Goal: Task Accomplishment & Management: Manage account settings

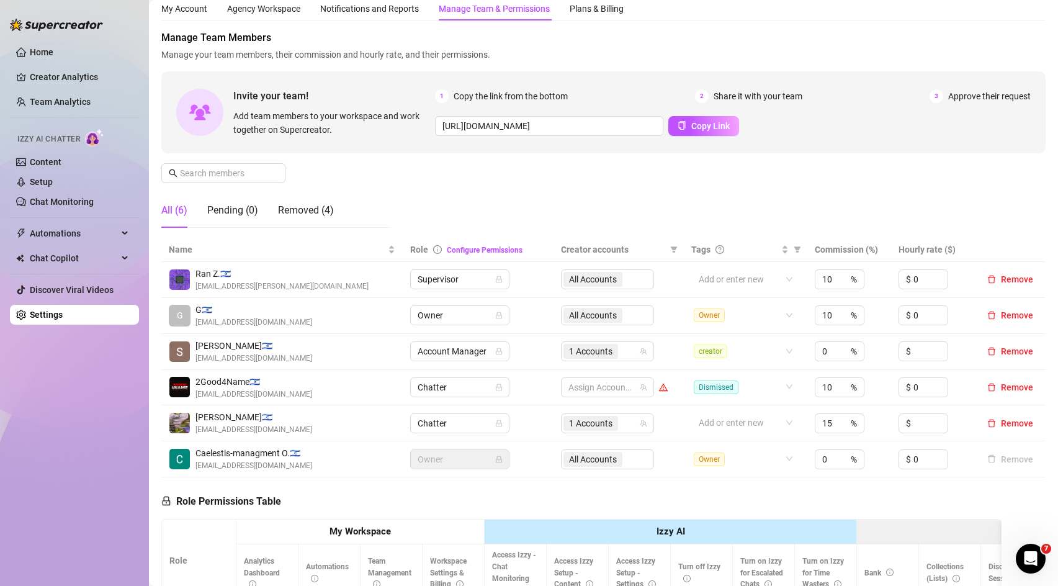
scroll to position [42, 0]
click at [691, 127] on span "Copy Link" at bounding box center [710, 125] width 38 height 10
click at [710, 127] on span "Copy Link" at bounding box center [710, 125] width 38 height 10
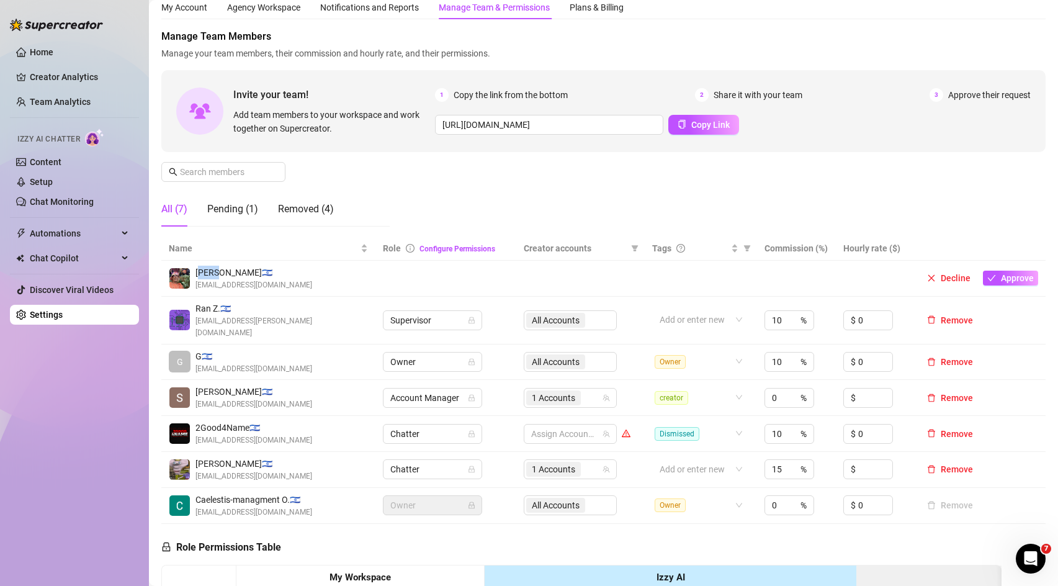
drag, startPoint x: 198, startPoint y: 274, endPoint x: 214, endPoint y: 274, distance: 16.1
click at [214, 274] on span "Elay A. 🇮🇱" at bounding box center [254, 273] width 117 height 14
click at [186, 281] on img at bounding box center [179, 278] width 20 height 20
click at [241, 281] on span "[EMAIL_ADDRESS][DOMAIN_NAME]" at bounding box center [254, 285] width 117 height 12
click at [256, 274] on span "Elay A. 🇮🇱" at bounding box center [254, 273] width 117 height 14
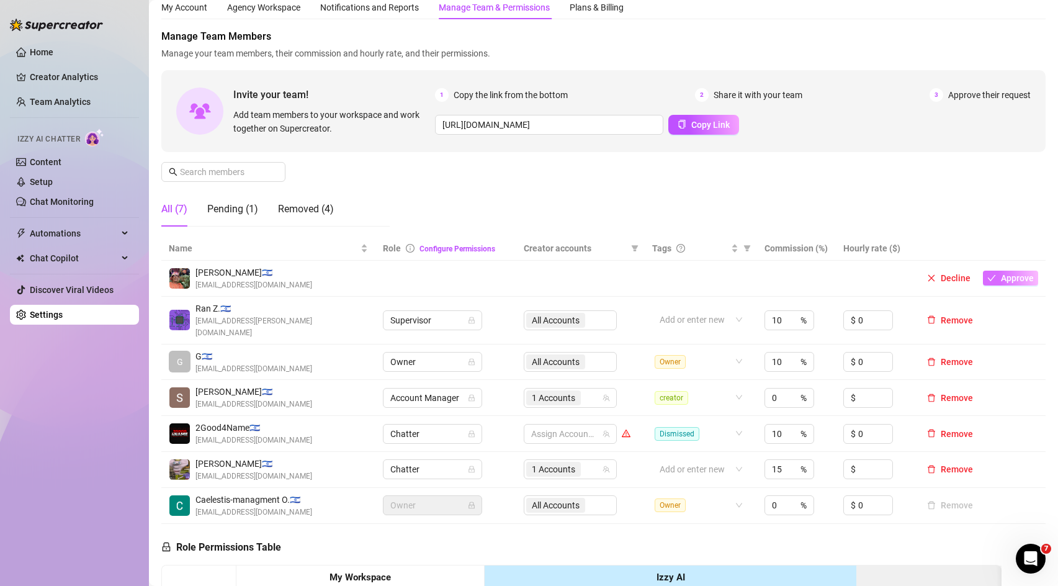
click at [1029, 281] on span "Approve" at bounding box center [1017, 278] width 33 height 10
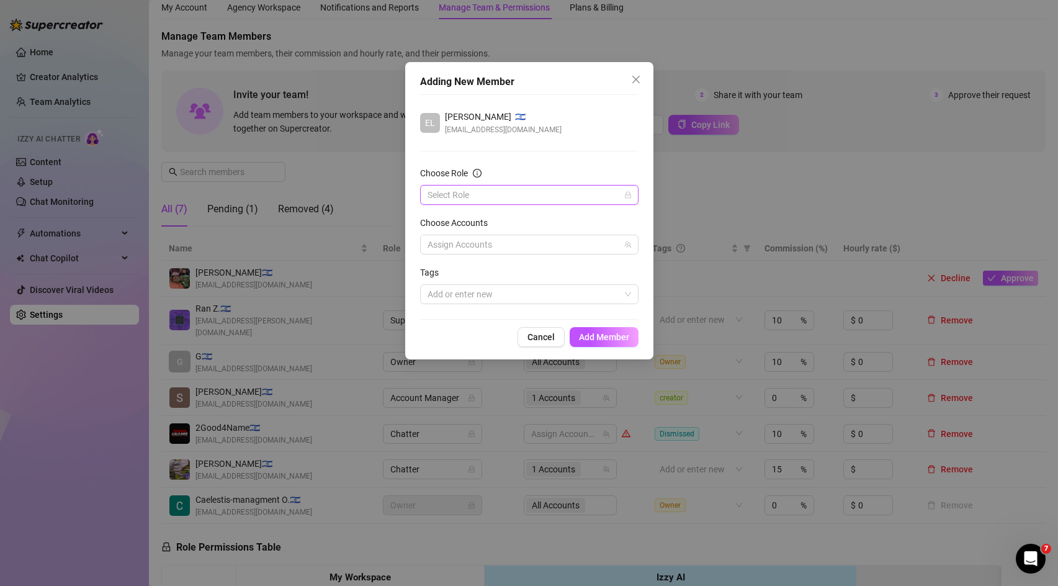
click at [531, 196] on input "Choose Role" at bounding box center [524, 195] width 192 height 19
click at [475, 220] on div "Chatter" at bounding box center [529, 220] width 199 height 14
click at [482, 245] on div at bounding box center [523, 244] width 200 height 17
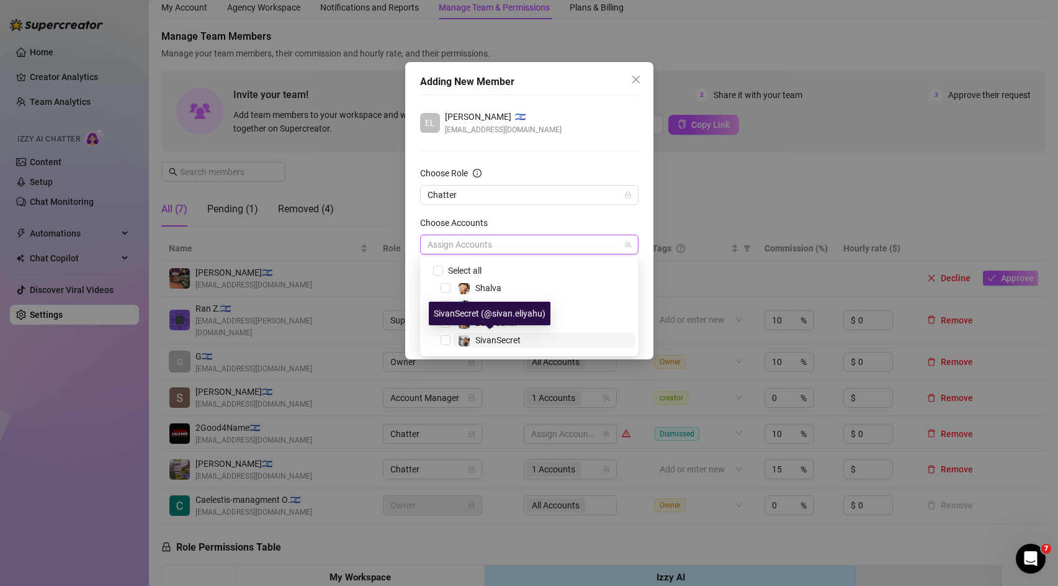
click at [503, 343] on span "SivanSecret" at bounding box center [497, 340] width 45 height 10
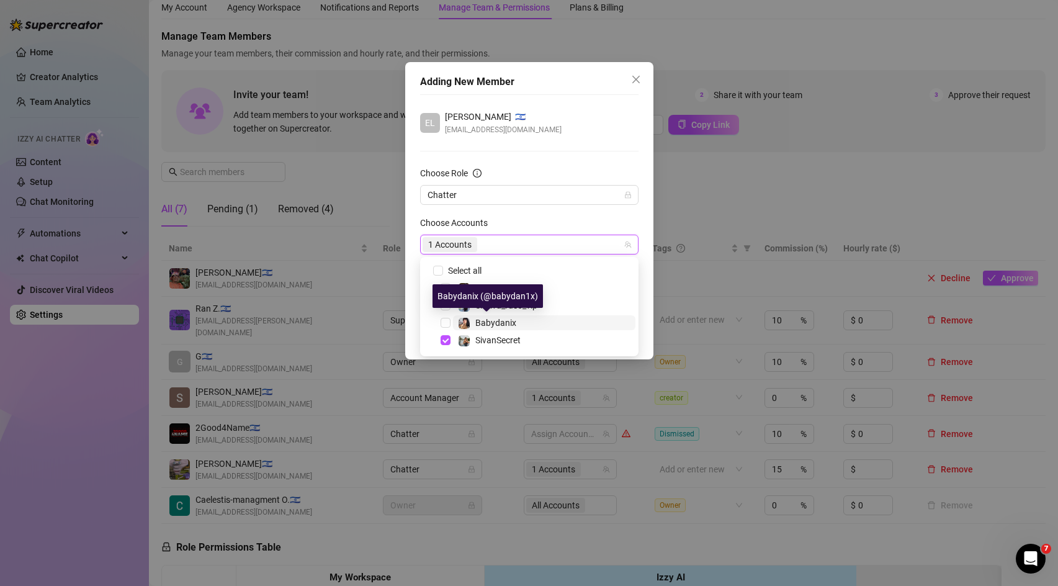
click at [511, 324] on span "Babydanix" at bounding box center [495, 323] width 41 height 10
click at [563, 221] on div "Choose Accounts" at bounding box center [529, 225] width 218 height 19
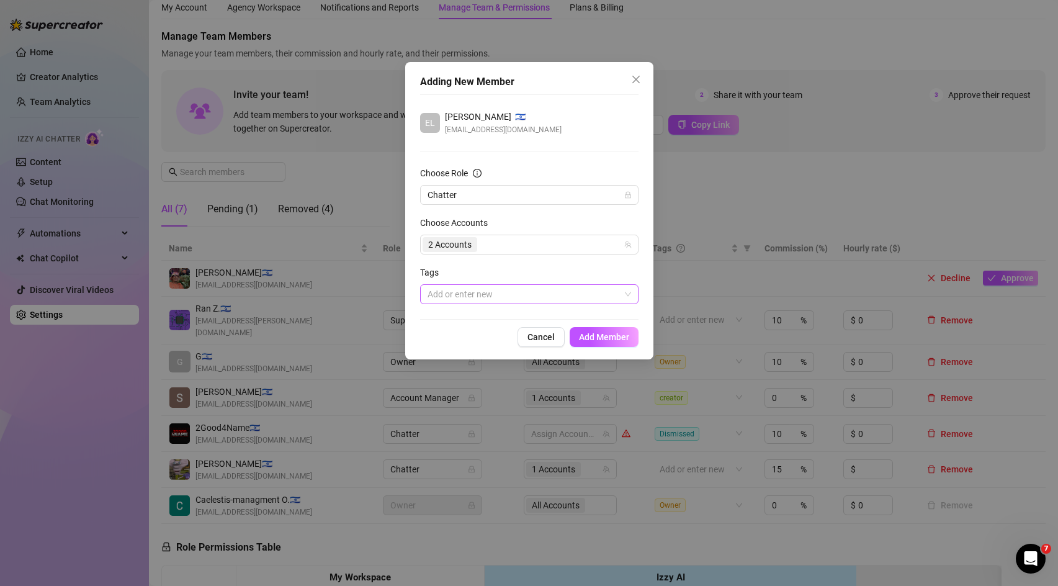
click at [503, 292] on div at bounding box center [523, 294] width 200 height 17
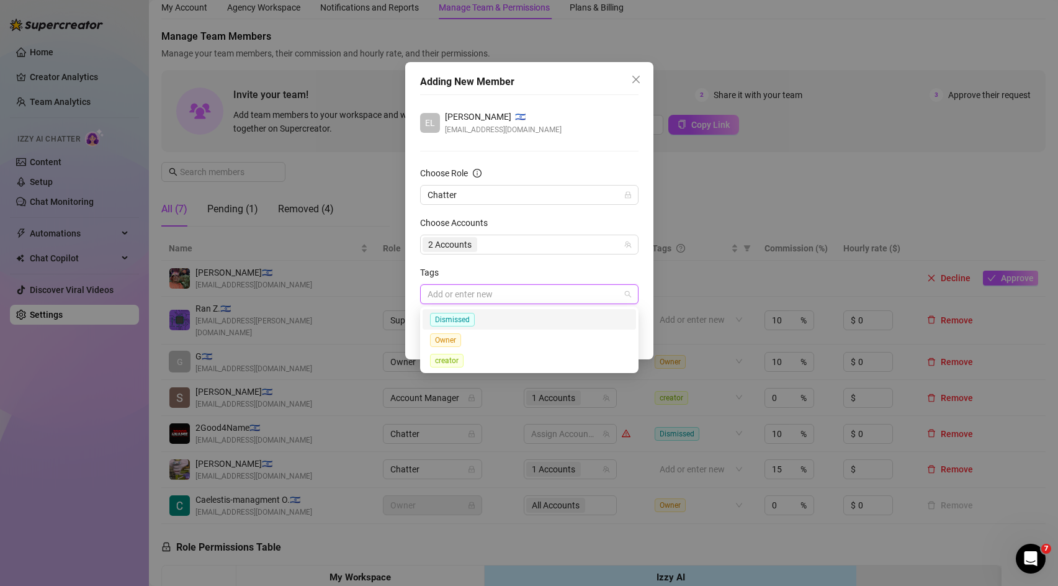
type input "c"
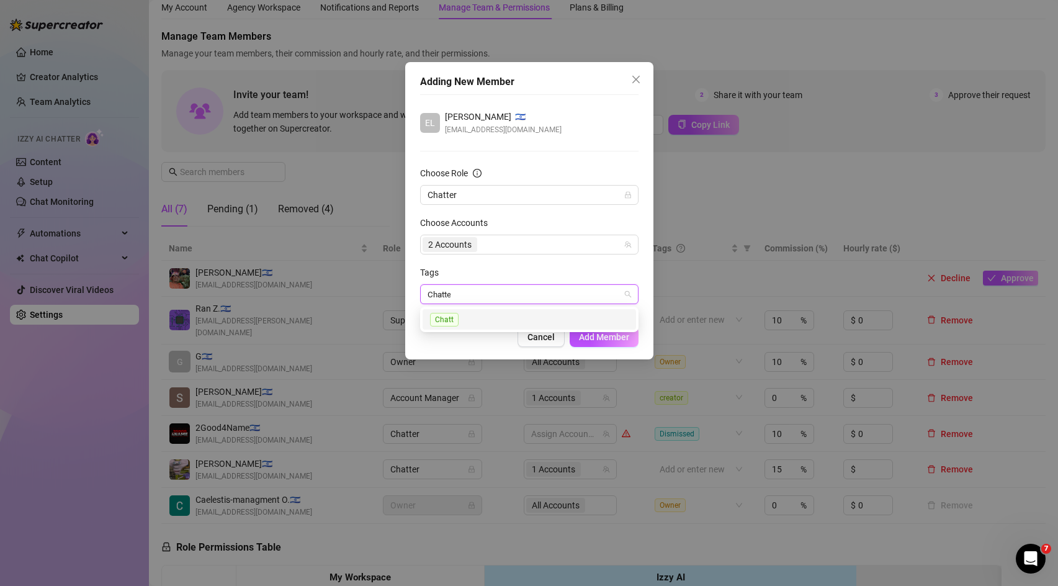
type input "Chatter"
click at [544, 310] on div "Chatter" at bounding box center [530, 319] width 214 height 20
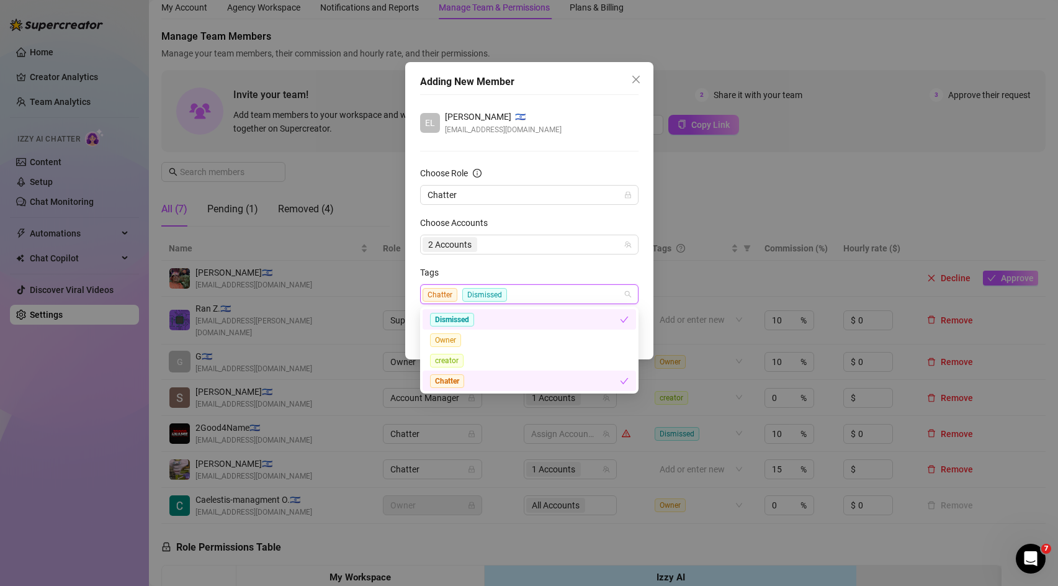
click at [550, 312] on div "Dismissed" at bounding box center [525, 319] width 190 height 14
click at [577, 264] on form "Choose Role Chatter Choose Accounts 2 Accounts Tags Chatter" at bounding box center [529, 235] width 218 height 138
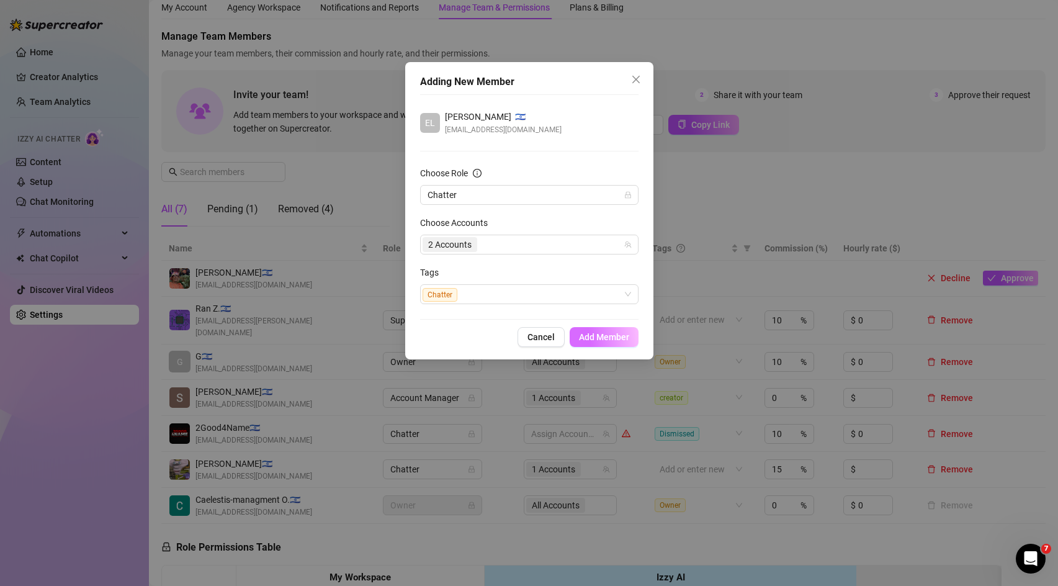
click at [618, 336] on span "Add Member" at bounding box center [604, 337] width 50 height 10
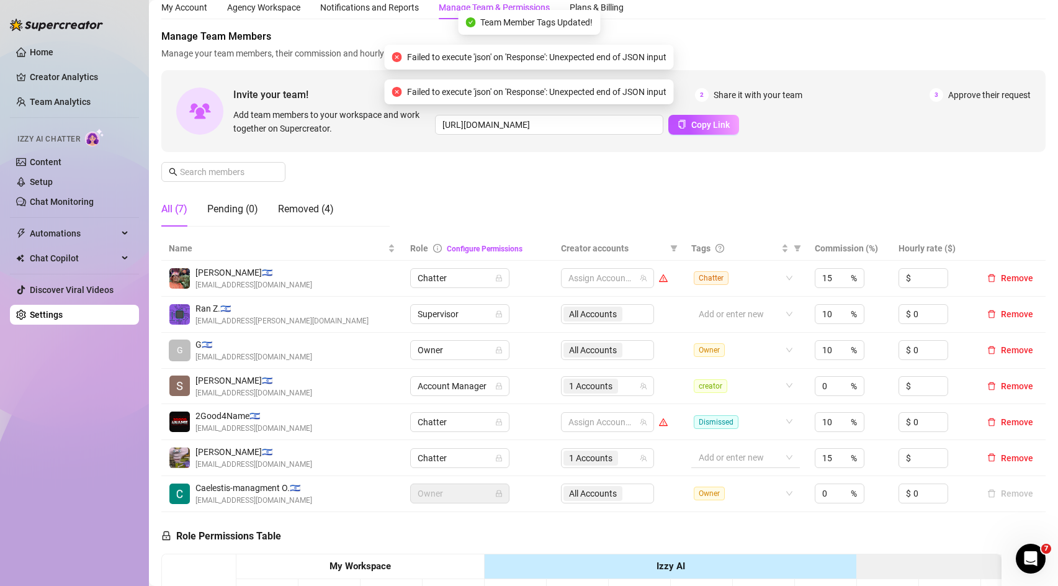
click at [736, 462] on div at bounding box center [739, 457] width 90 height 17
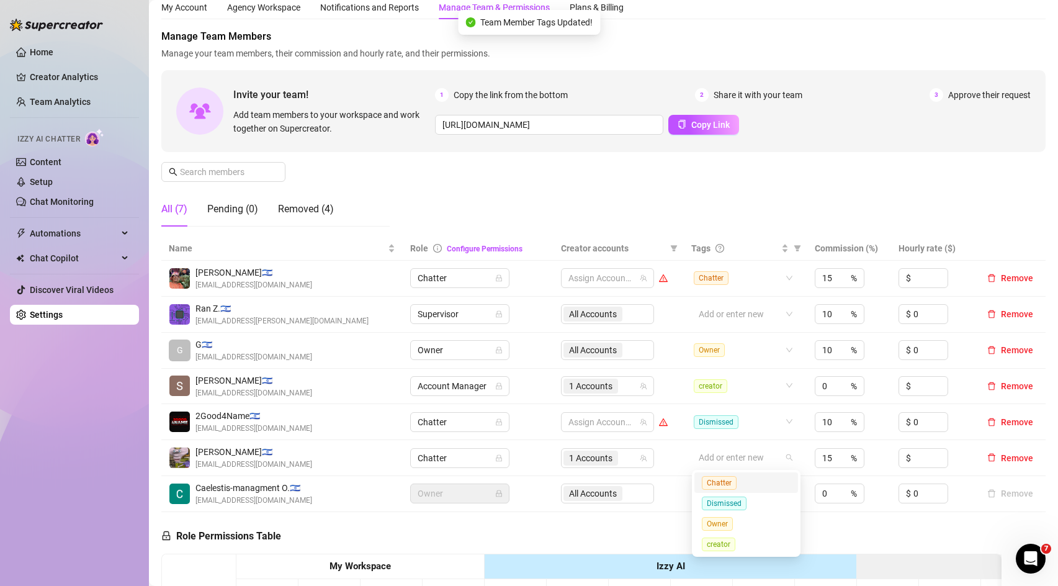
click at [747, 485] on div "Chatter" at bounding box center [746, 482] width 89 height 14
click at [601, 456] on span "1 Accounts" at bounding box center [590, 458] width 43 height 14
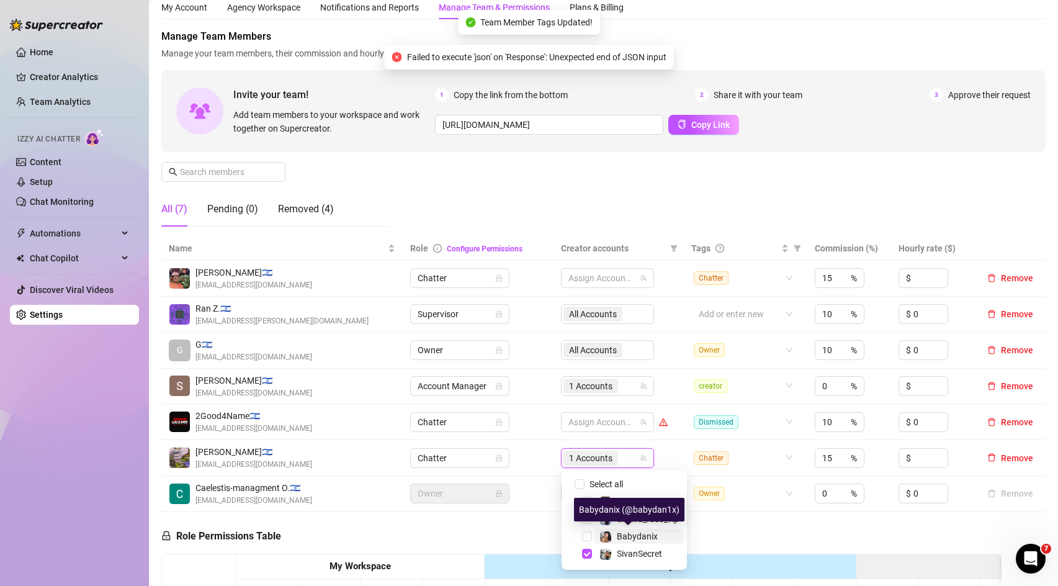
click at [639, 535] on span "Babydanix" at bounding box center [637, 536] width 41 height 10
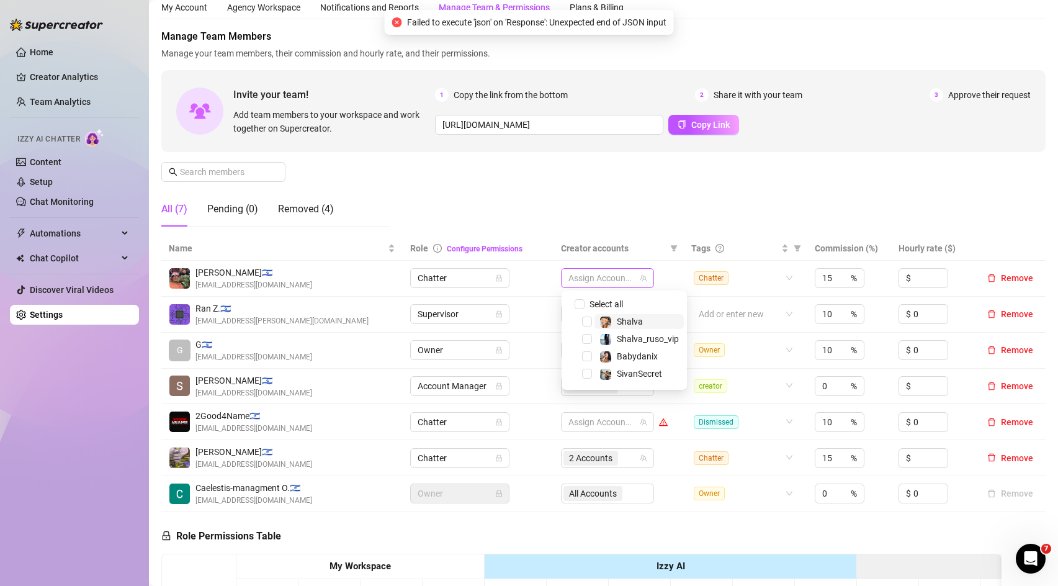
click at [624, 278] on div at bounding box center [601, 277] width 75 height 17
click at [601, 368] on span at bounding box center [606, 374] width 12 height 12
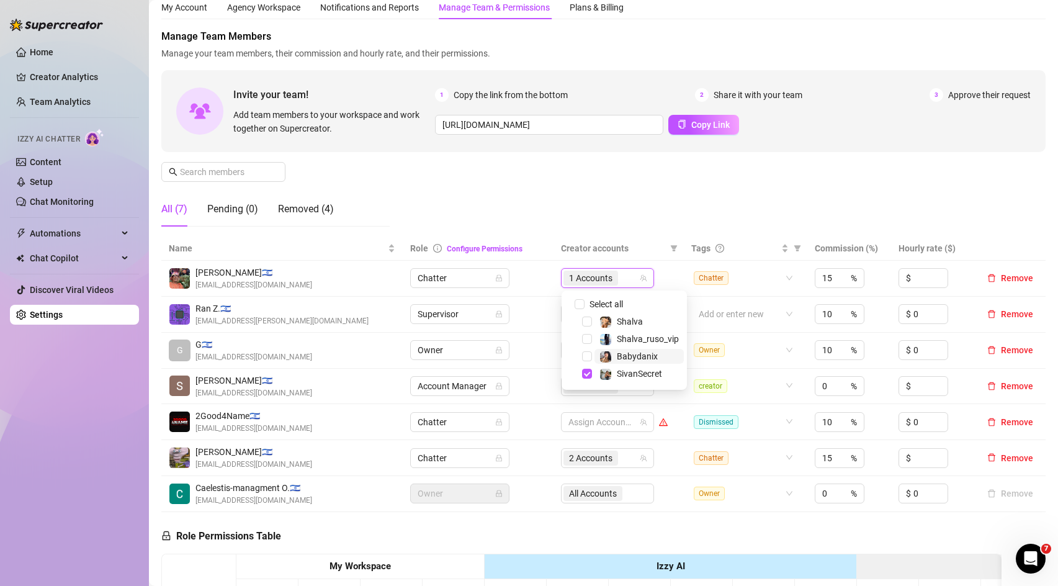
click at [598, 359] on span "Babydanix" at bounding box center [639, 356] width 89 height 15
click at [754, 223] on div "Manage Team Members Manage your team members, their commission and hourly rate,…" at bounding box center [603, 132] width 884 height 207
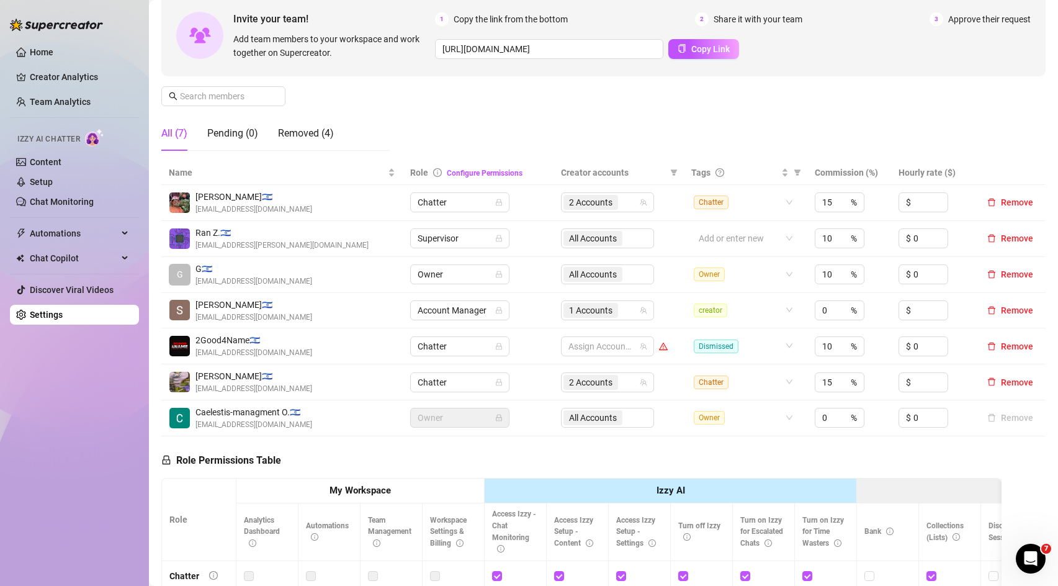
scroll to position [0, 0]
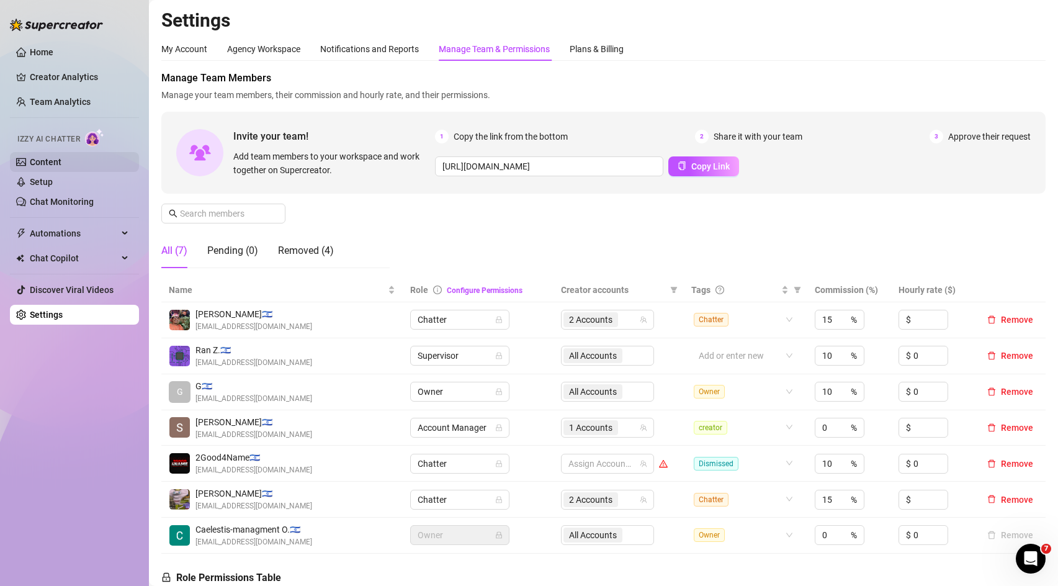
click at [60, 159] on link "Content" at bounding box center [46, 162] width 32 height 10
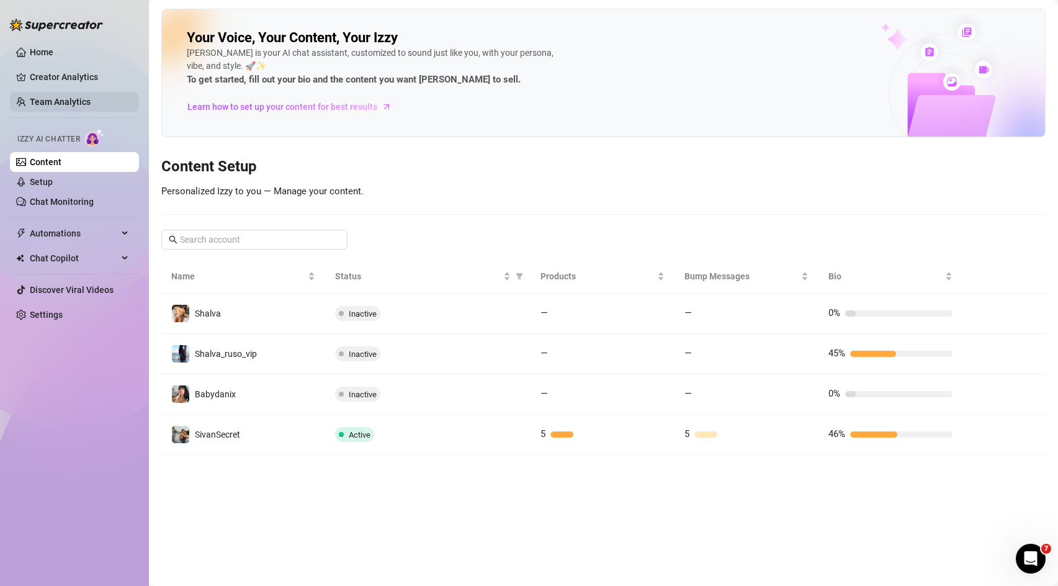
click at [66, 105] on link "Team Analytics" at bounding box center [60, 102] width 61 height 10
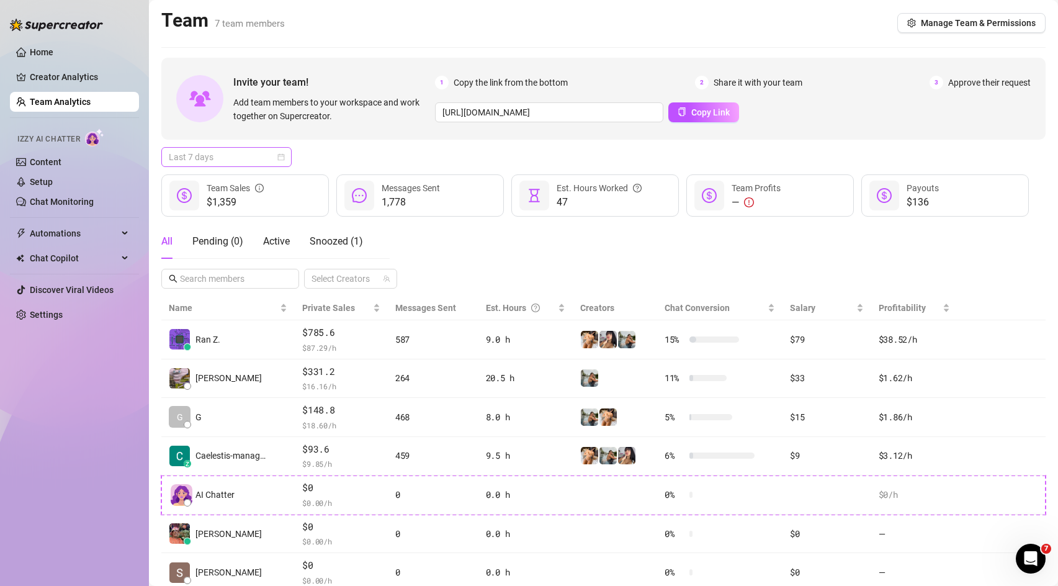
click at [274, 153] on span "Last 7 days" at bounding box center [226, 157] width 115 height 19
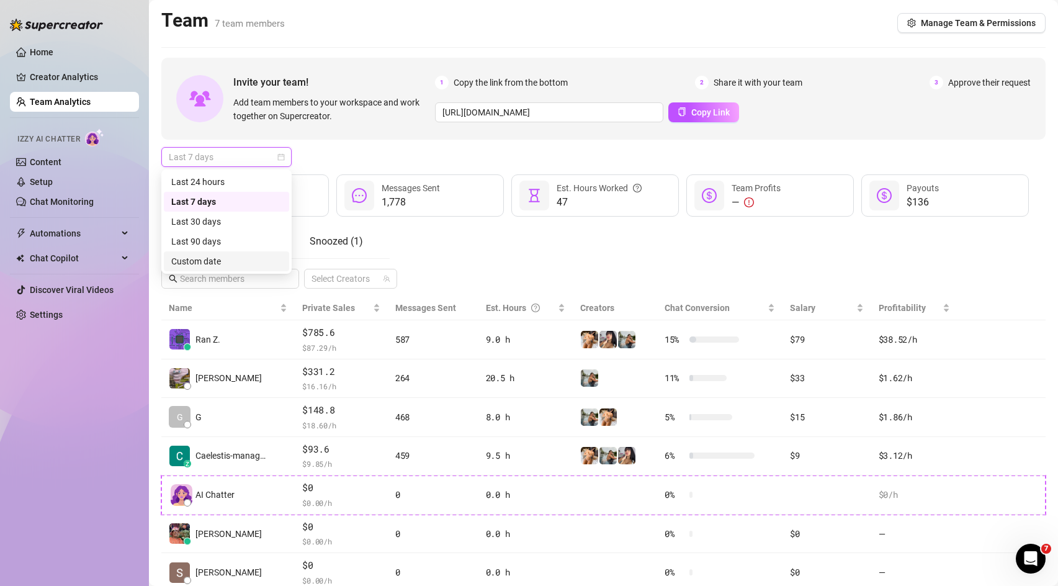
click at [213, 256] on div "Custom date" at bounding box center [226, 261] width 110 height 14
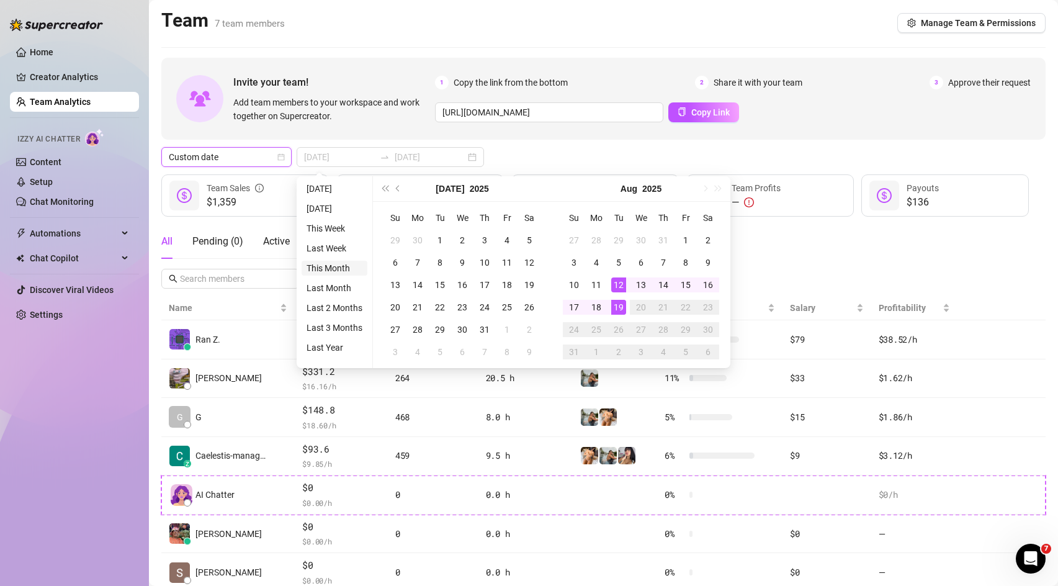
type input "[DATE]"
click at [335, 268] on li "This Month" at bounding box center [335, 268] width 66 height 15
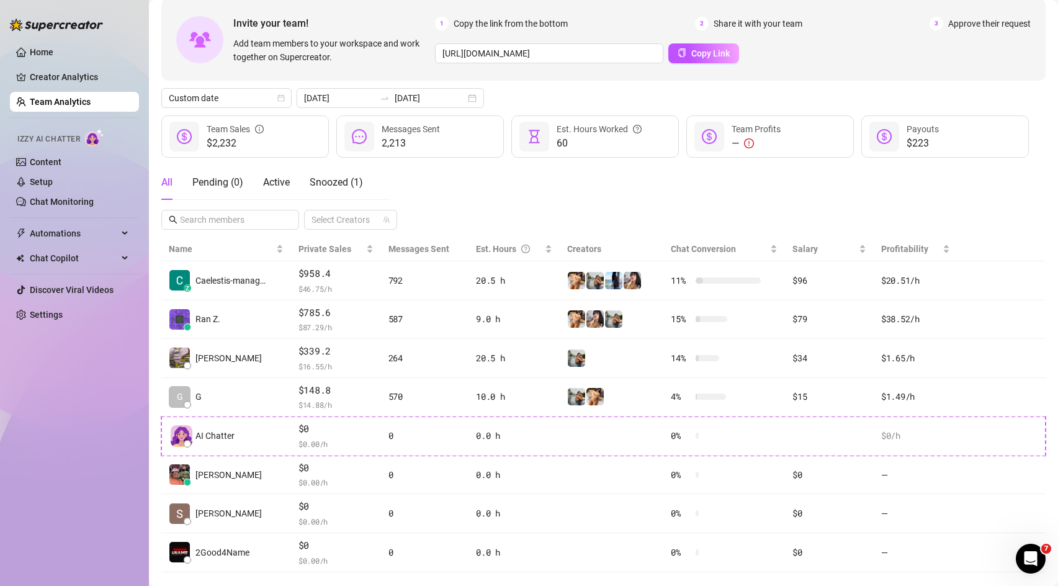
scroll to position [82, 0]
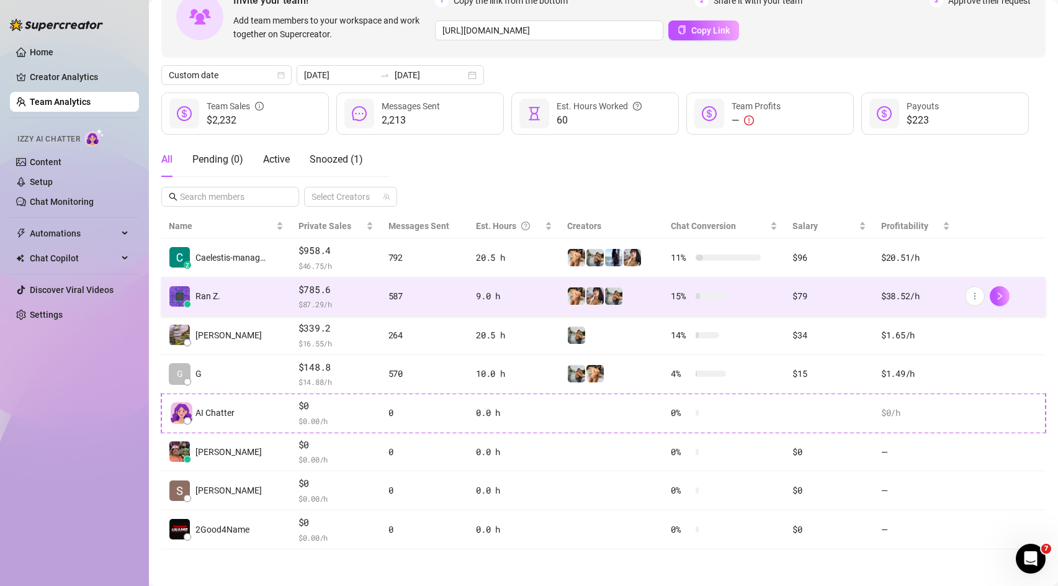
click at [524, 295] on div "9.0 h" at bounding box center [514, 296] width 76 height 14
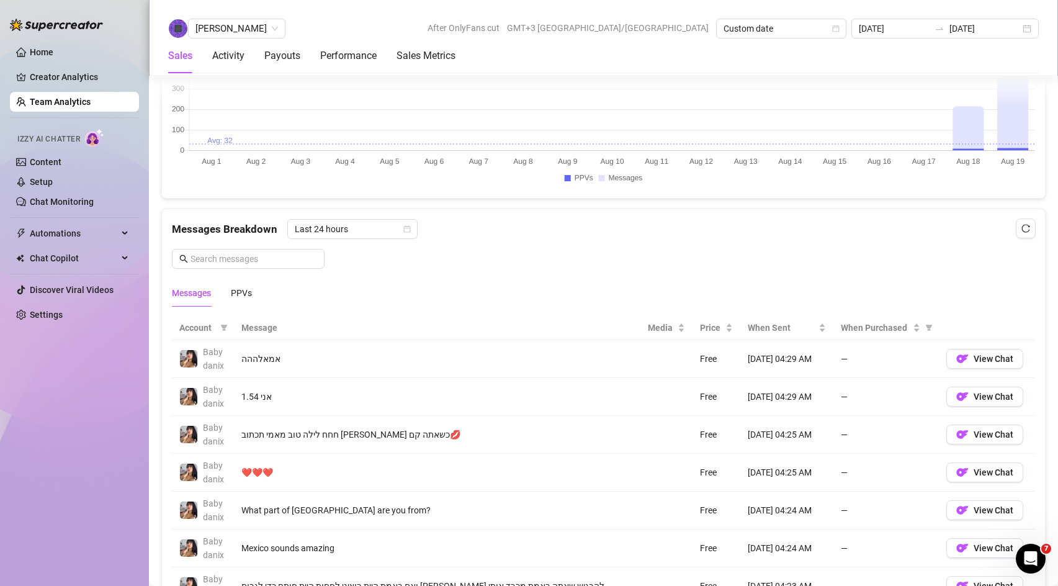
scroll to position [720, 0]
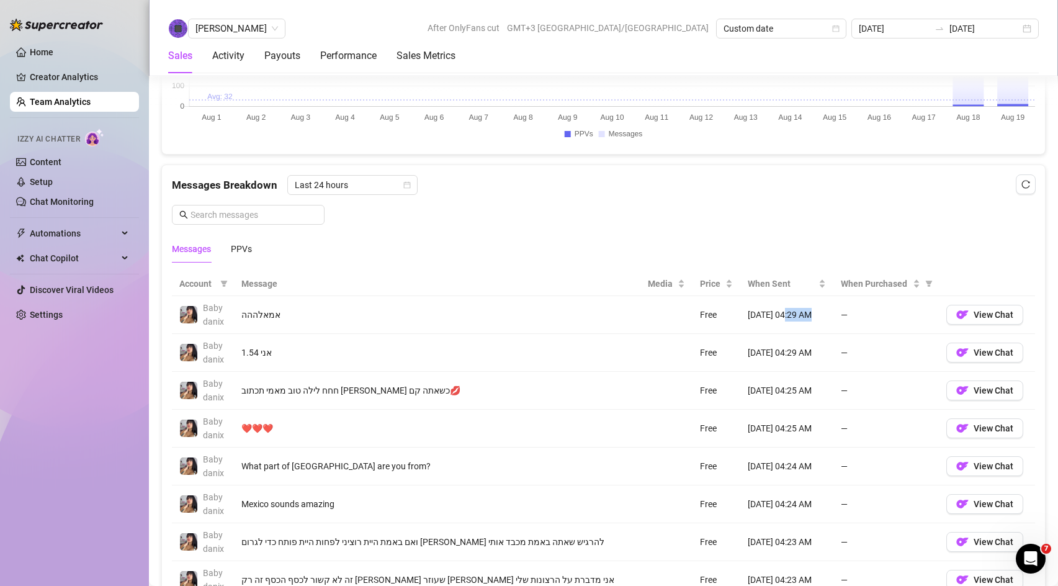
drag, startPoint x: 772, startPoint y: 316, endPoint x: 798, endPoint y: 316, distance: 26.1
click at [798, 316] on td "[DATE] 04:29 AM" at bounding box center [786, 315] width 93 height 38
click at [796, 251] on div "Messages PPVs" at bounding box center [603, 249] width 863 height 29
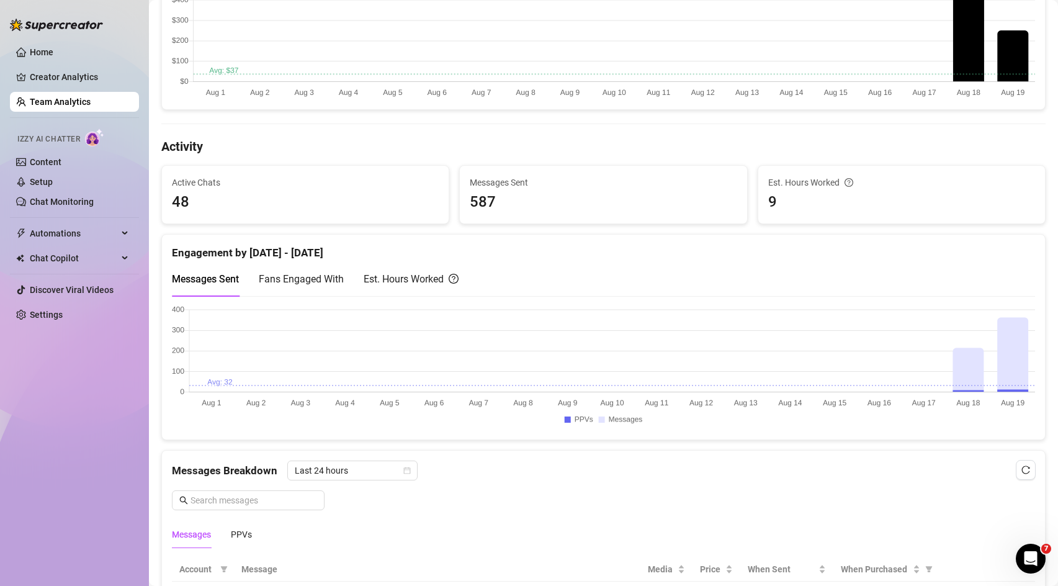
scroll to position [0, 0]
